Goal: Task Accomplishment & Management: Manage account settings

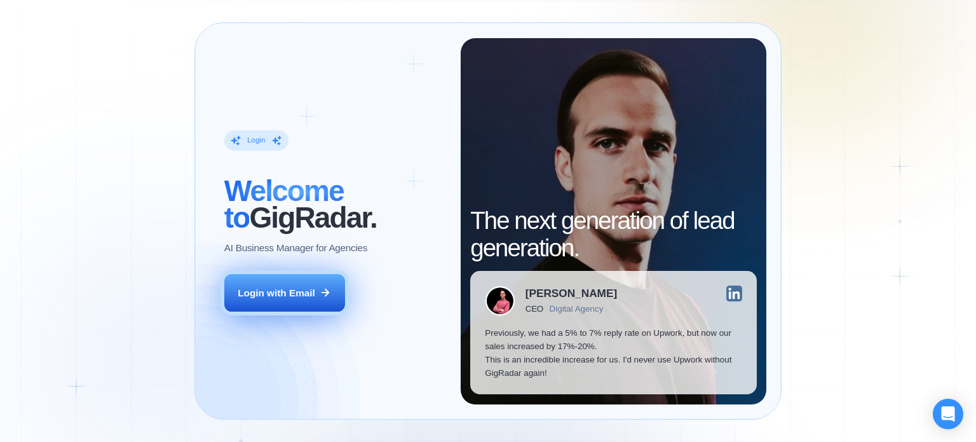
click at [286, 285] on button "Login with Email" at bounding box center [284, 293] width 121 height 38
